Goal: Find specific fact: Find specific fact

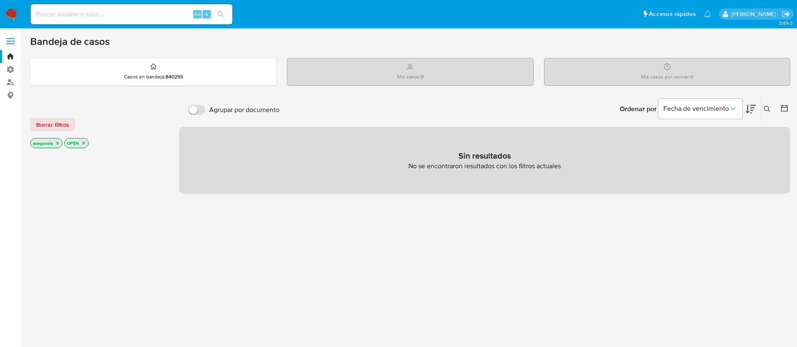
click at [368, 274] on div "Agrupar por documento Ordenar por Fecha de vencimiento No es posible ordenar lo…" at bounding box center [484, 286] width 611 height 380
click at [8, 56] on link "Bandeja" at bounding box center [50, 56] width 100 height 13
click at [13, 69] on label "Administración" at bounding box center [50, 69] width 100 height 13
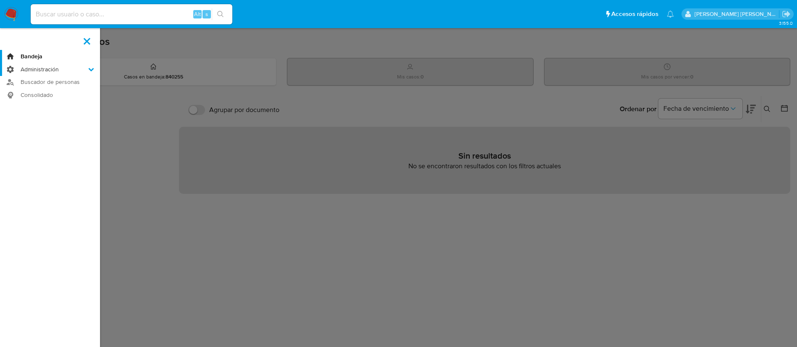
click at [0, 0] on input "Administración" at bounding box center [0, 0] width 0 height 0
click at [39, 54] on link "Bandeja" at bounding box center [50, 56] width 100 height 13
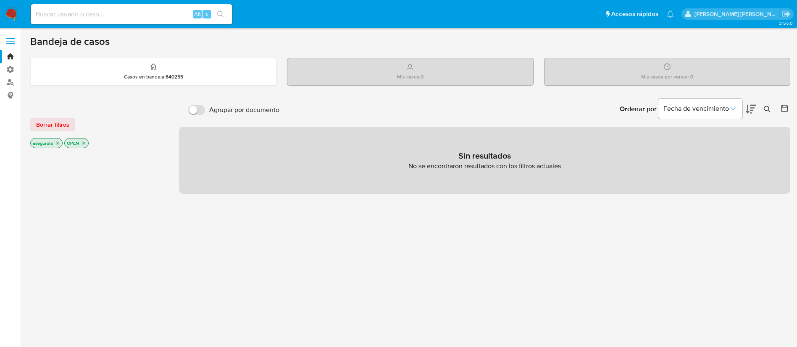
click at [58, 144] on icon "close-filter" at bounding box center [57, 143] width 5 height 5
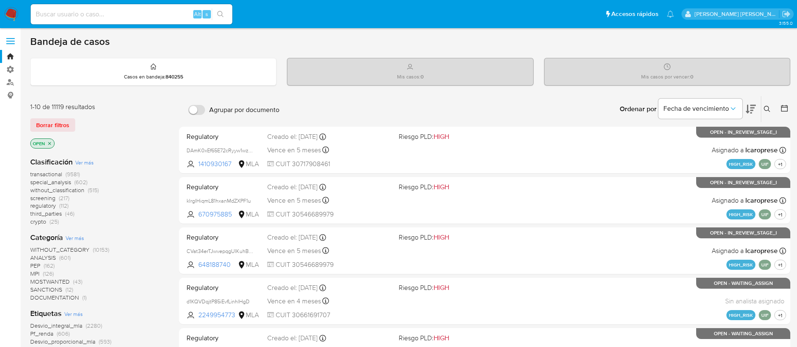
click at [50, 144] on icon "close-filter" at bounding box center [49, 143] width 3 height 3
click at [13, 82] on link "Buscador de personas" at bounding box center [50, 82] width 100 height 13
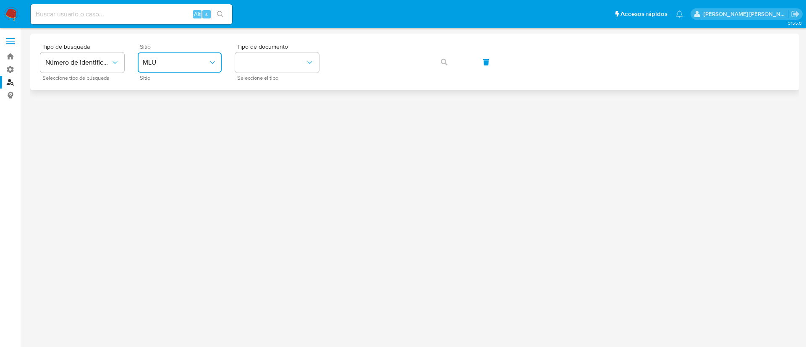
click at [214, 63] on icon "site_id" at bounding box center [212, 62] width 8 height 8
click at [111, 62] on icon "typeSearch" at bounding box center [115, 62] width 8 height 8
click at [315, 64] on button "identificationType" at bounding box center [277, 62] width 84 height 20
click at [283, 68] on button "CUIL" at bounding box center [277, 62] width 84 height 20
click at [449, 62] on button "button" at bounding box center [444, 62] width 29 height 20
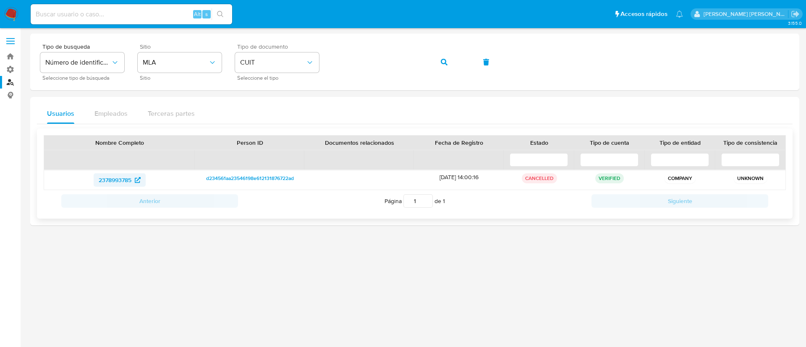
click at [119, 177] on span "2378993785" at bounding box center [115, 179] width 33 height 13
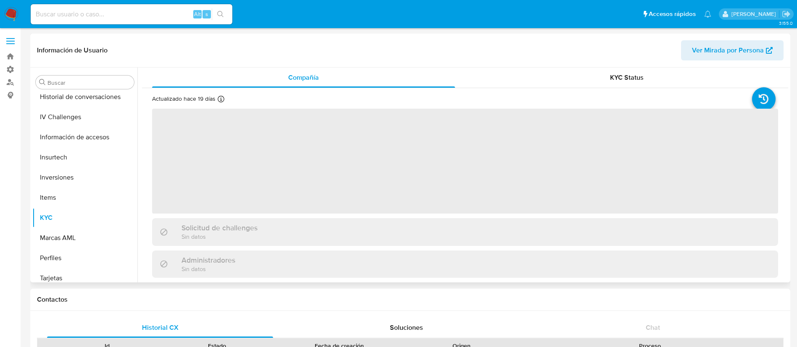
scroll to position [315, 0]
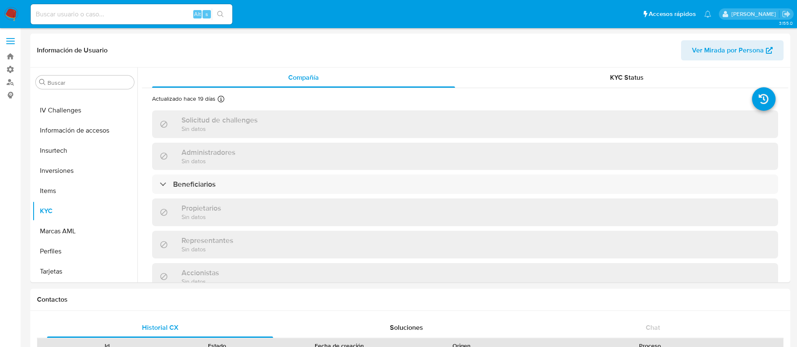
select select "10"
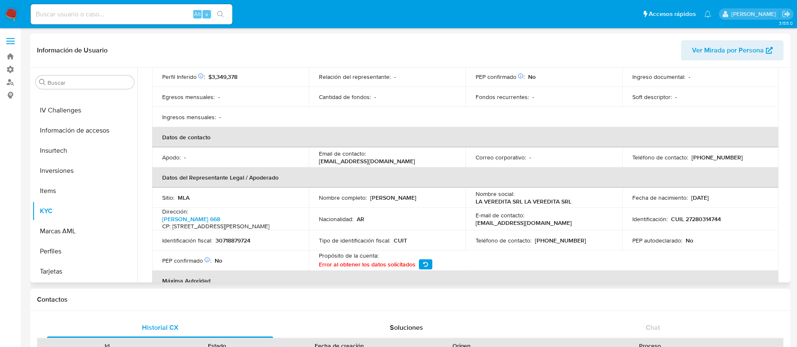
scroll to position [81, 0]
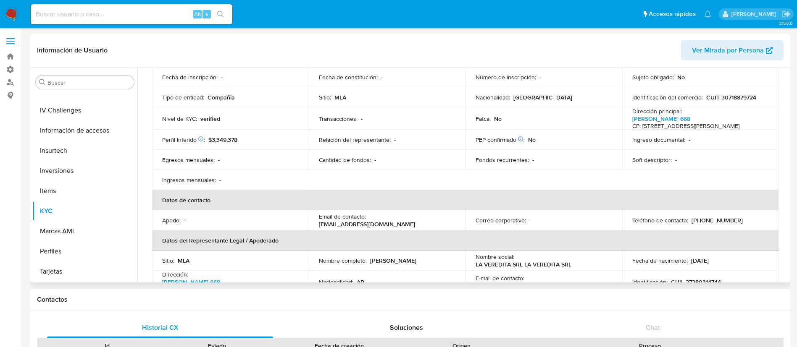
drag, startPoint x: 404, startPoint y: 224, endPoint x: 316, endPoint y: 226, distance: 88.2
click at [316, 226] on td "Email de contacto : [EMAIL_ADDRESS][DOMAIN_NAME]" at bounding box center [387, 220] width 157 height 20
copy p "[EMAIL_ADDRESS][DOMAIN_NAME]"
